Goal: Complete application form

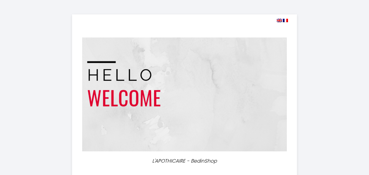
select select
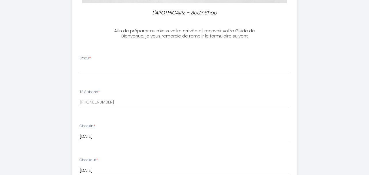
scroll to position [150, 0]
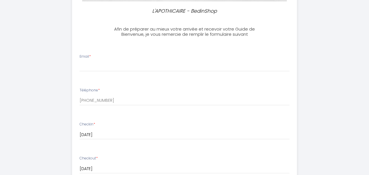
click at [109, 61] on div "Email *" at bounding box center [185, 63] width 218 height 18
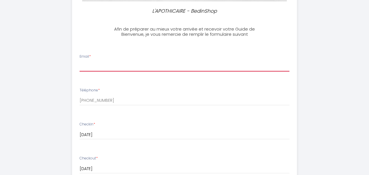
click at [90, 67] on input "Email *" at bounding box center [185, 66] width 210 height 10
type input "A"
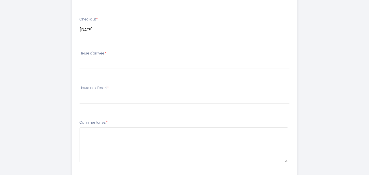
scroll to position [300, 0]
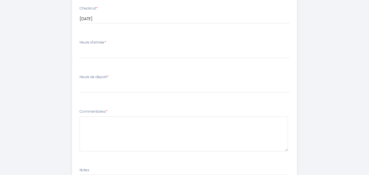
type input "[PERSON_NAME][EMAIL_ADDRESS][PERSON_NAME][DOMAIN_NAME]"
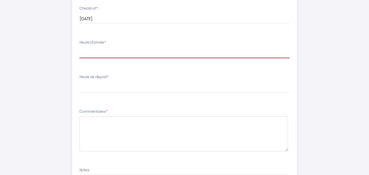
click at [80, 47] on select "15:00 15:30 16:00 16:30 17:00 17:30 18:00 18:30 19:00 19:30 20:00 20:30 21:00 2…" at bounding box center [185, 52] width 210 height 11
select select "15:00"
click option "15:00" at bounding box center [0, 0] width 0 height 0
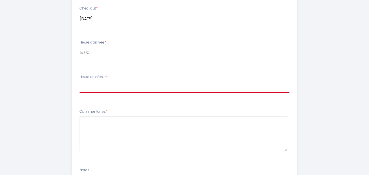
click at [80, 82] on select "00:00 00:30 01:00 01:30 02:00 02:30 03:00 03:30 04:00 04:30 05:00 05:30 06:00 0…" at bounding box center [185, 87] width 210 height 11
select select "10:00"
click option "10:00" at bounding box center [0, 0] width 0 height 0
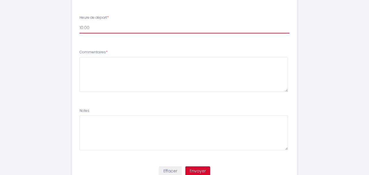
scroll to position [383, 0]
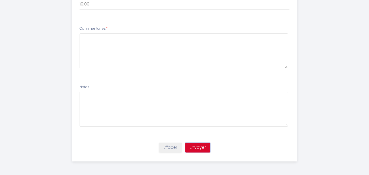
click at [199, 146] on button "Envoyer" at bounding box center [198, 148] width 25 height 10
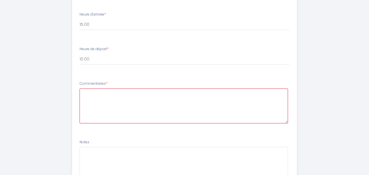
scroll to position [323, 0]
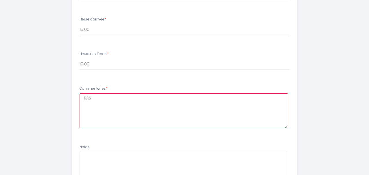
type textarea "RAS"
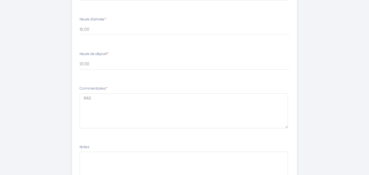
click at [155, 83] on li "Commentaires * RAS" at bounding box center [184, 110] width 224 height 55
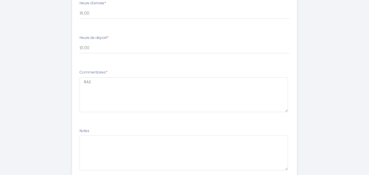
scroll to position [353, 0]
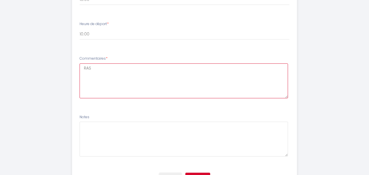
drag, startPoint x: 96, startPoint y: 68, endPoint x: 80, endPoint y: 65, distance: 15.6
click at [80, 65] on textarea "RAS" at bounding box center [184, 80] width 209 height 35
click at [144, 79] on textarea "RAS" at bounding box center [184, 80] width 209 height 35
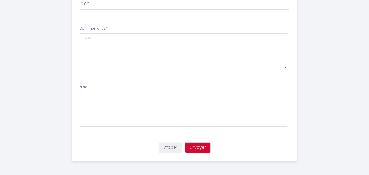
click at [207, 150] on button "Envoyer" at bounding box center [198, 148] width 25 height 10
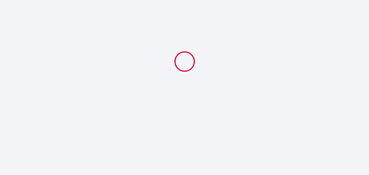
scroll to position [0, 0]
select select "10:00"
